Goal: Transaction & Acquisition: Subscribe to service/newsletter

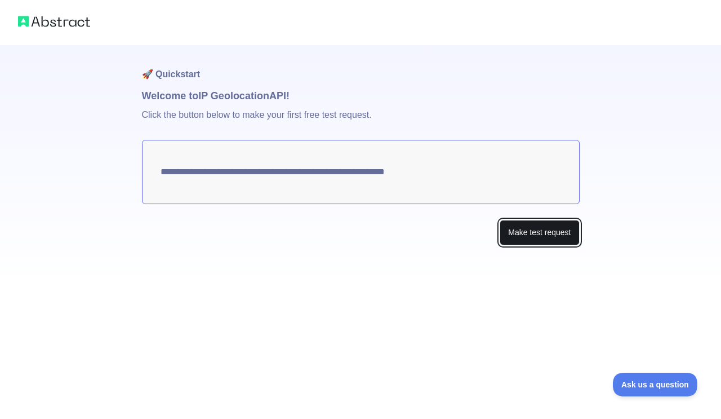
click at [545, 233] on button "Make test request" at bounding box center [539, 232] width 79 height 25
click at [541, 259] on div "**********" at bounding box center [361, 167] width 438 height 245
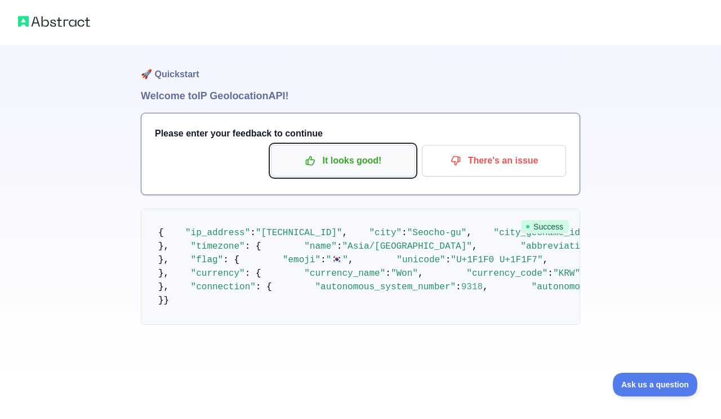
click at [372, 161] on p "It looks good!" at bounding box center [342, 160] width 127 height 19
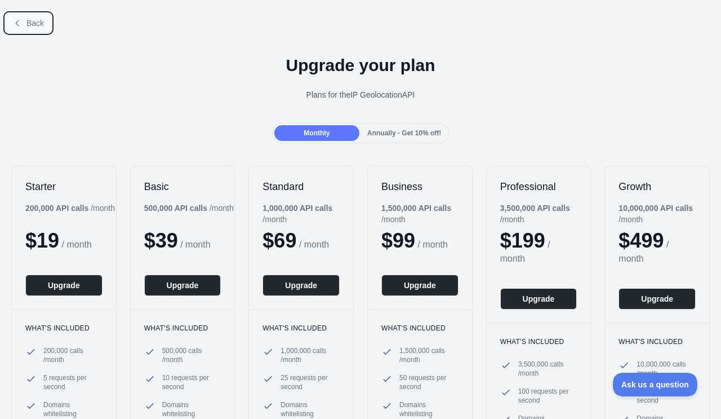
click at [26, 27] on span "Back" at bounding box center [34, 23] width 17 height 9
